Goal: Check status

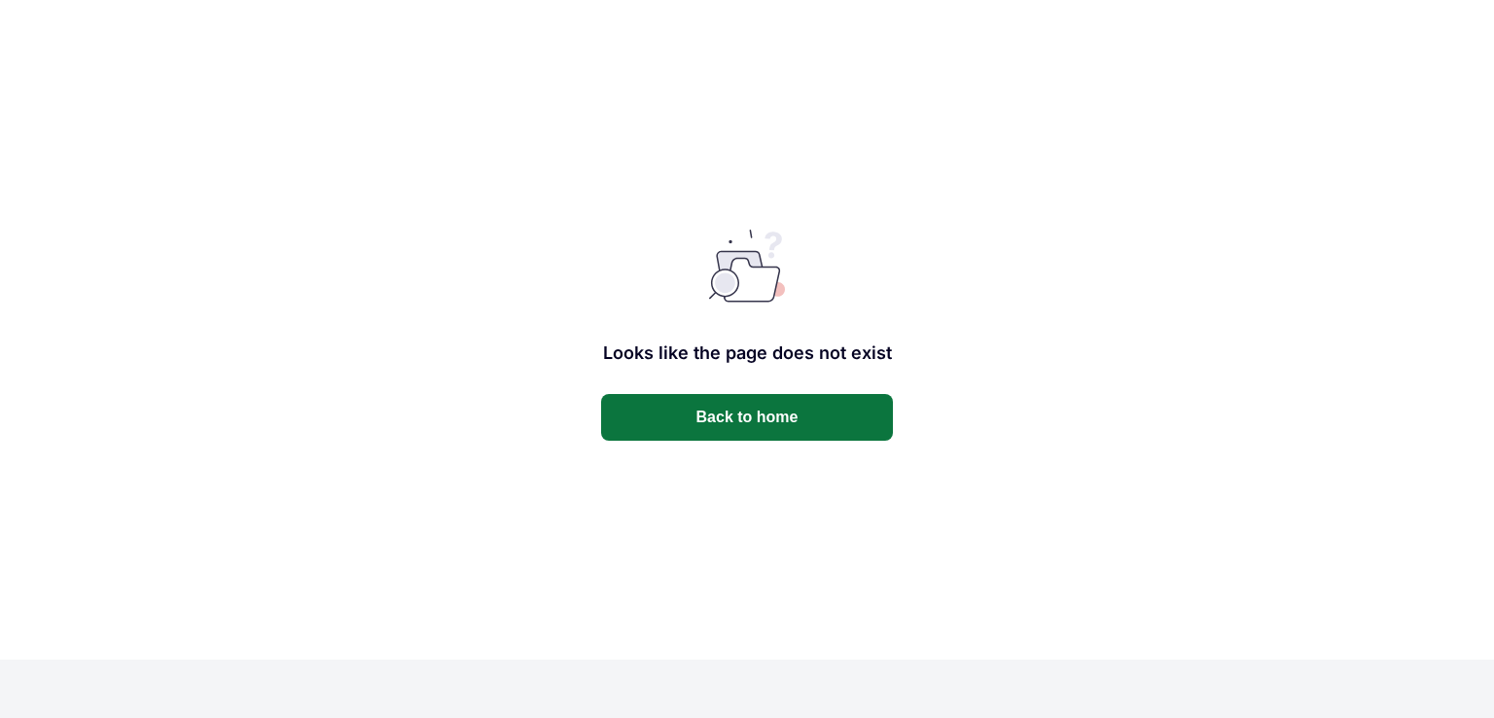
click at [779, 409] on button "Back to home" at bounding box center [747, 417] width 292 height 47
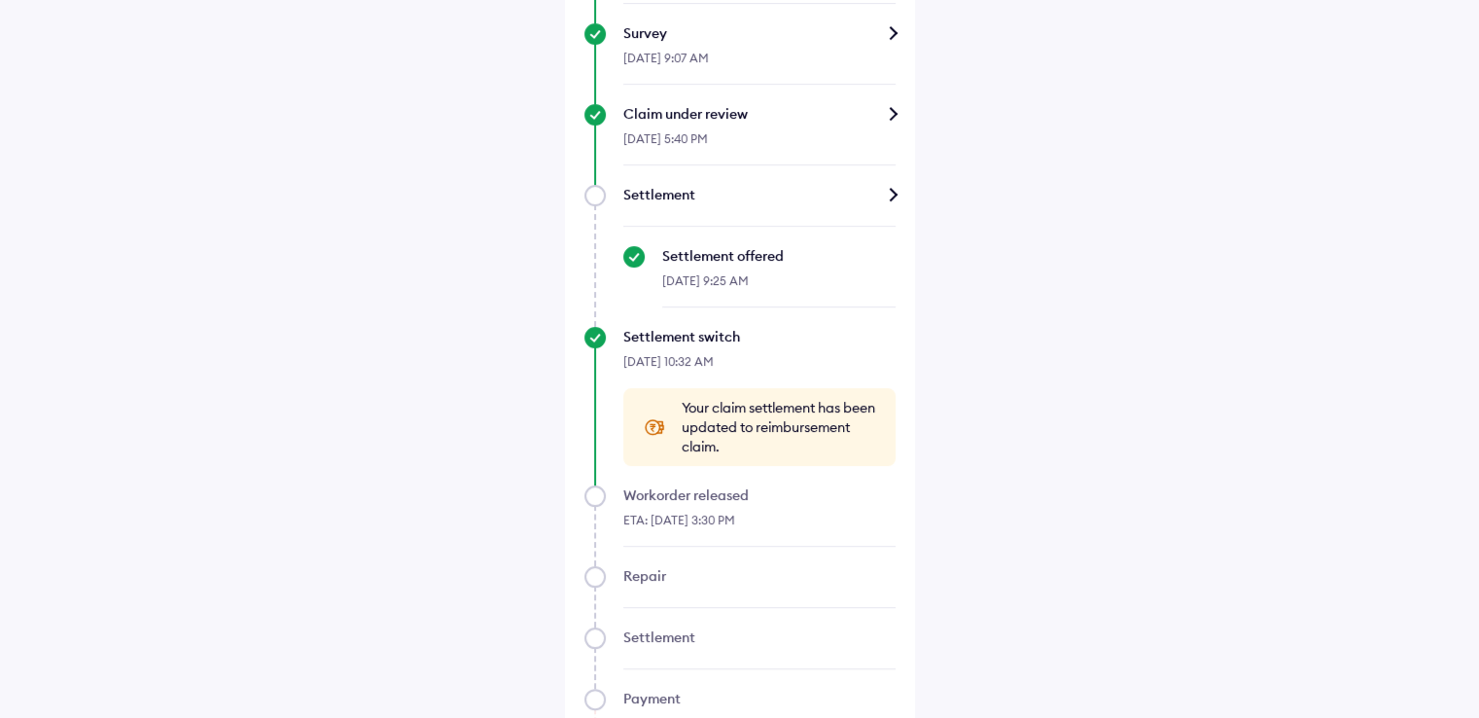
scroll to position [1011, 0]
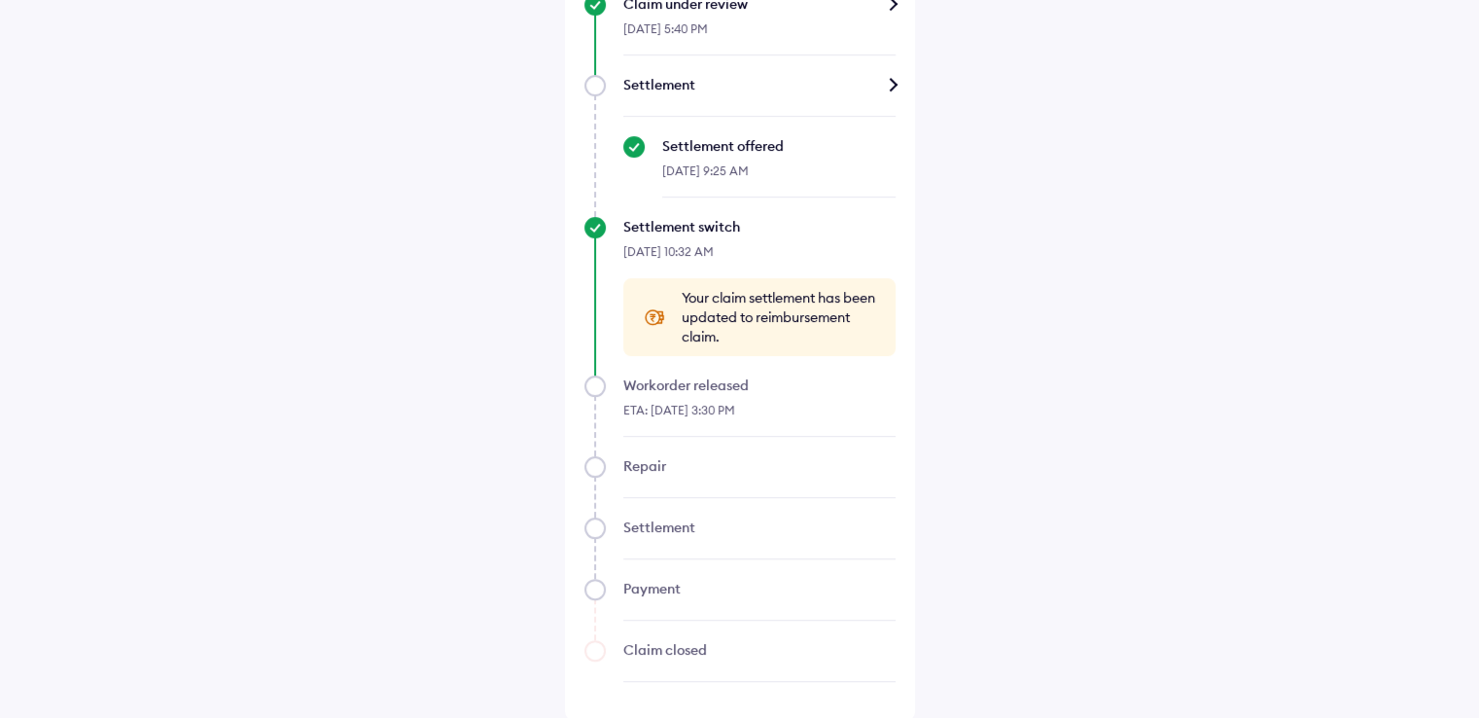
drag, startPoint x: 794, startPoint y: 418, endPoint x: 564, endPoint y: 369, distance: 234.8
click at [852, 402] on div "ETA: [DATE] 3:30 PM" at bounding box center [759, 416] width 272 height 42
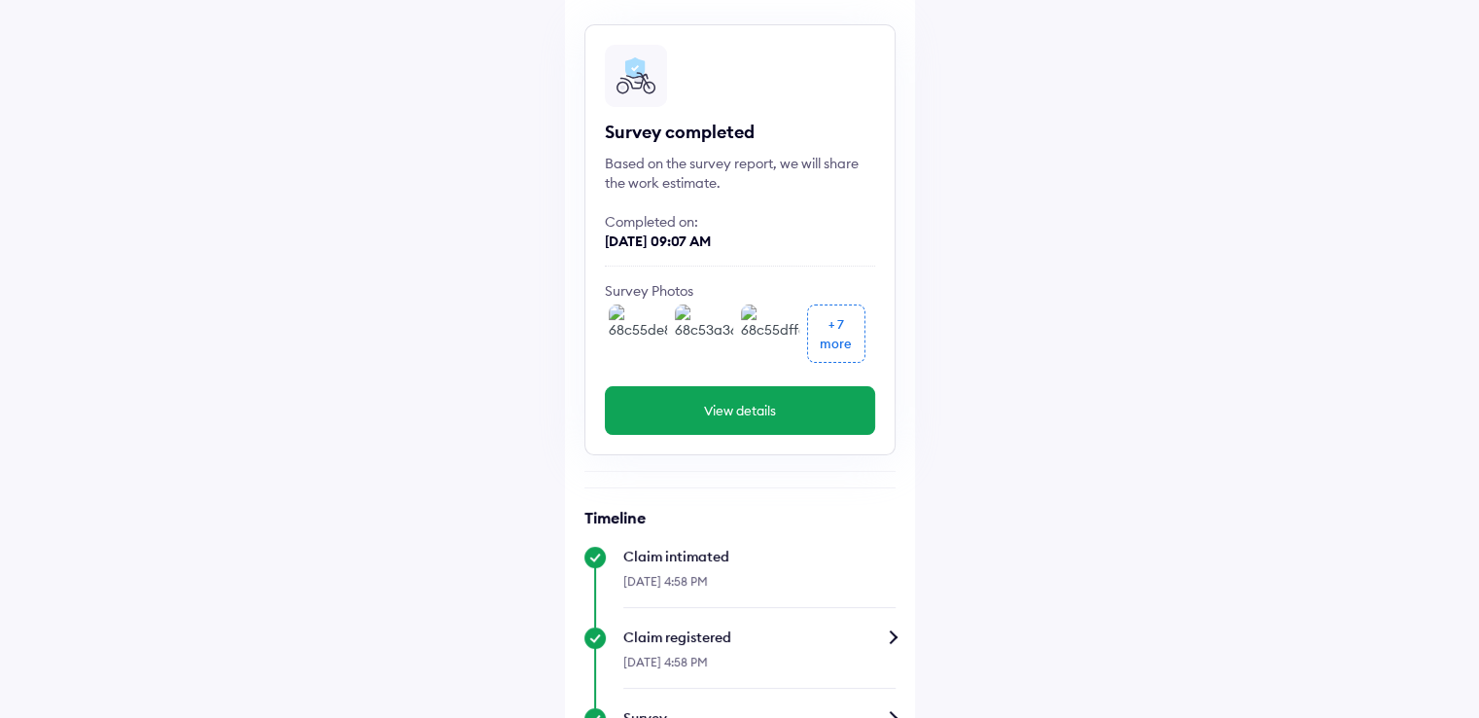
scroll to position [0, 0]
